Goal: Navigation & Orientation: Find specific page/section

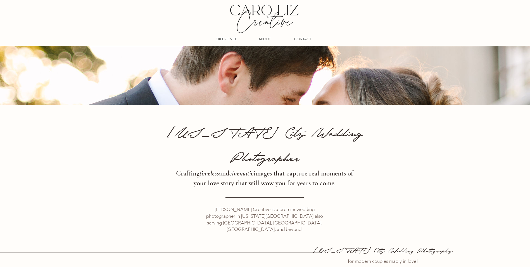
scroll to position [56, 0]
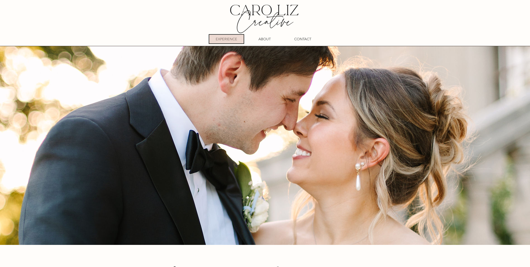
click at [239, 38] on div "EXPERIENCE" at bounding box center [226, 39] width 34 height 9
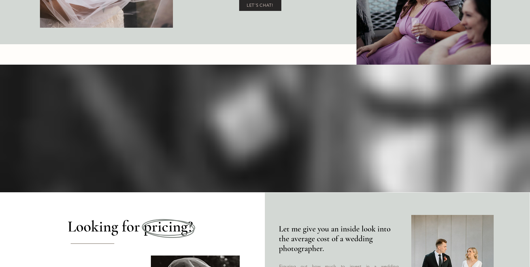
scroll to position [2349, 0]
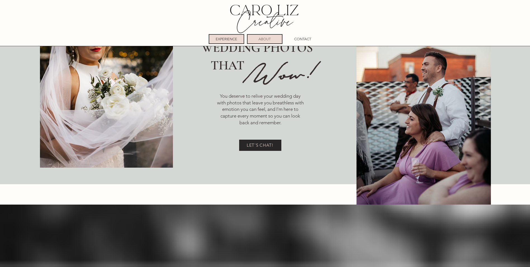
click at [268, 39] on p "ABOUT" at bounding box center [265, 39] width 12 height 9
